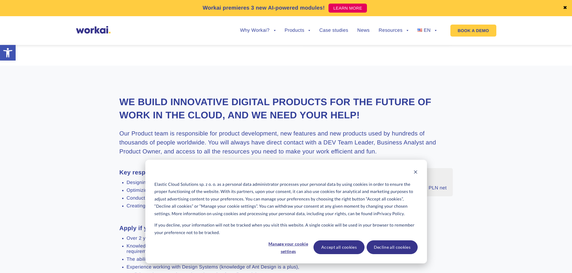
scroll to position [140, 0]
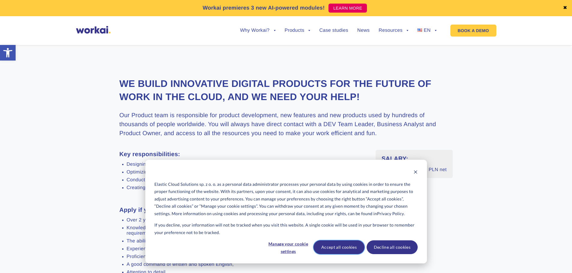
click at [343, 249] on button "Accept all cookies" at bounding box center [338, 248] width 51 height 14
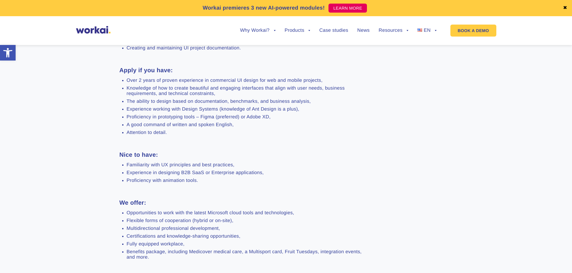
scroll to position [350, 0]
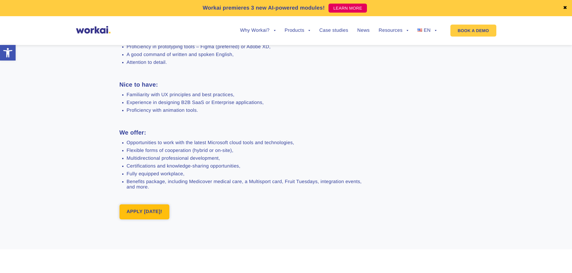
click at [161, 210] on link "APPLY [DATE]!" at bounding box center [144, 212] width 50 height 15
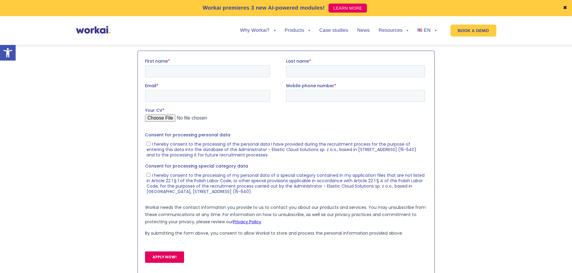
scroll to position [624, 0]
click at [201, 71] on input "First name *" at bounding box center [207, 71] width 125 height 12
type input "[DEMOGRAPHIC_DATA]"
type input "[PERSON_NAME]"
type input "[EMAIL_ADDRESS][DOMAIN_NAME]"
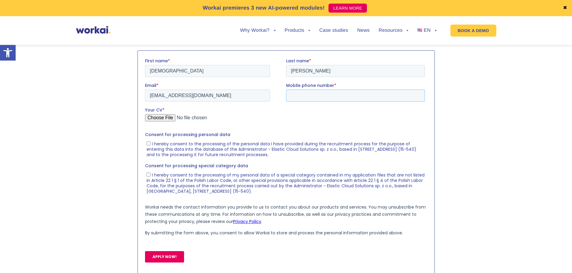
type input "[PHONE_NUMBER]"
click at [164, 115] on input "Your CV *" at bounding box center [285, 120] width 280 height 12
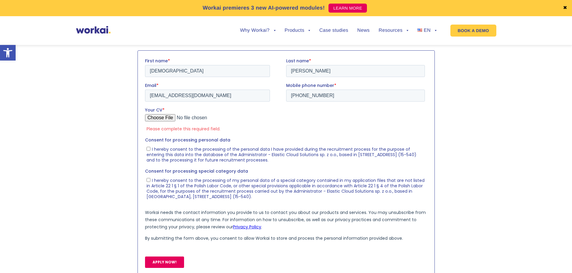
type input "C:\fakepath\[PERSON_NAME] Resume.pdf"
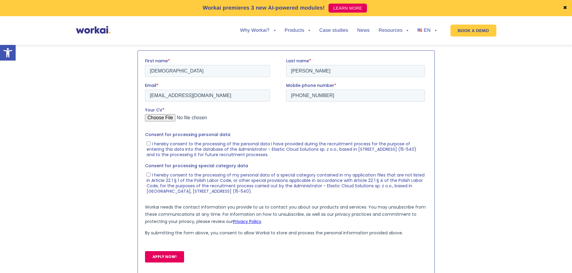
click at [147, 145] on input "I hereby consent to the processing of the personal data I have provided during …" at bounding box center [148, 143] width 4 height 4
checkbox input "true"
click at [148, 176] on input "I hereby consent to the processing of my personal data of a special category co…" at bounding box center [148, 175] width 4 height 4
checkbox input "true"
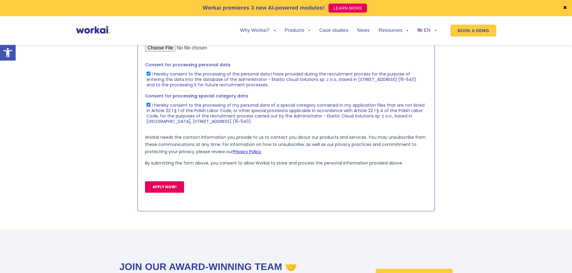
click at [154, 188] on input "APPLY NOW!" at bounding box center [164, 187] width 39 height 11
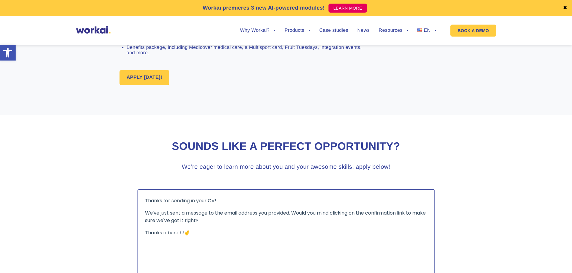
scroll to position [484, 0]
click at [478, 139] on section "Sounds like a perfect opportunity? We’re eager to learn more about you and your…" at bounding box center [286, 159] width 572 height 86
